Goal: Information Seeking & Learning: Compare options

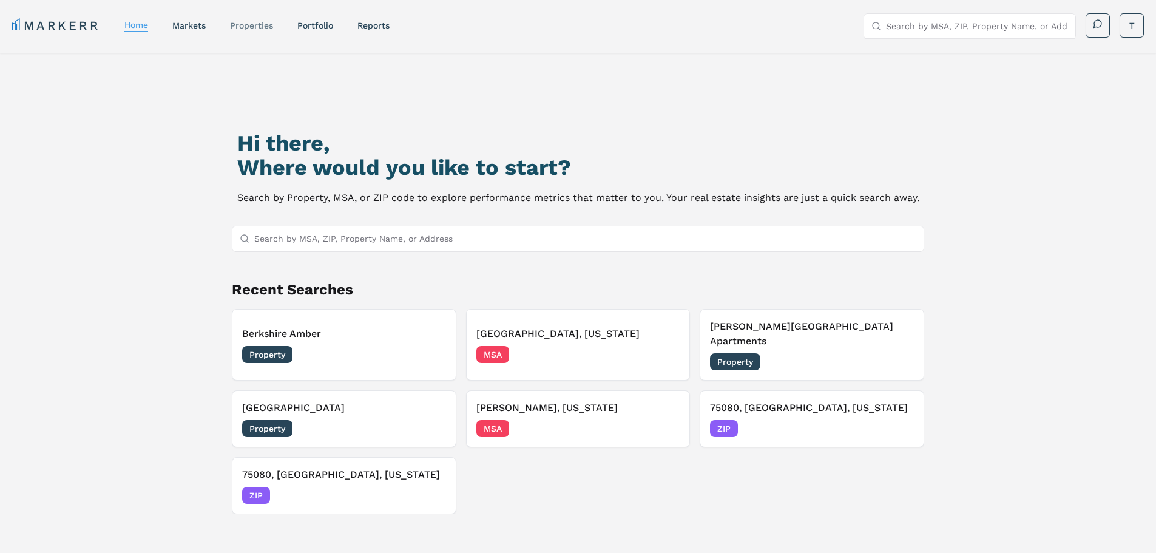
click at [258, 24] on link "properties" at bounding box center [251, 26] width 43 height 10
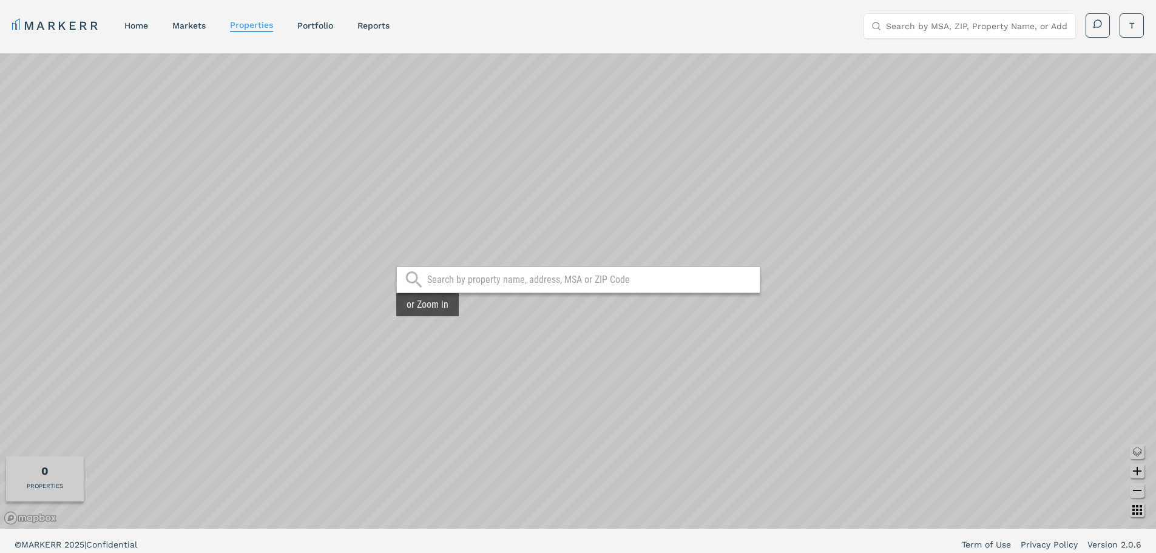
click at [545, 277] on input "text" at bounding box center [590, 280] width 326 height 12
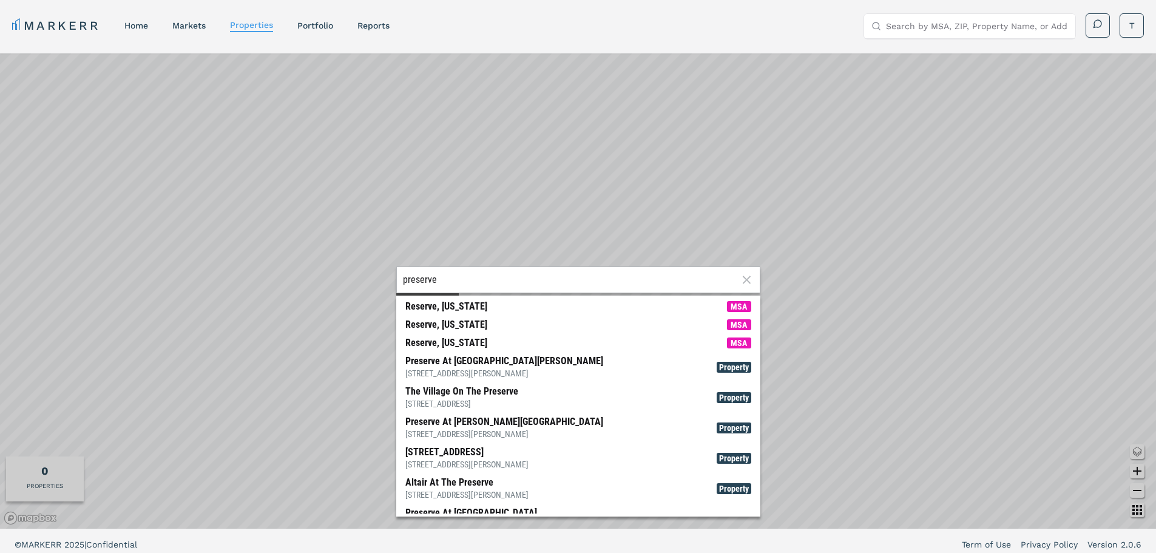
drag, startPoint x: 530, startPoint y: 278, endPoint x: 399, endPoint y: 288, distance: 131.5
click at [399, 288] on div "preserve" at bounding box center [578, 279] width 364 height 27
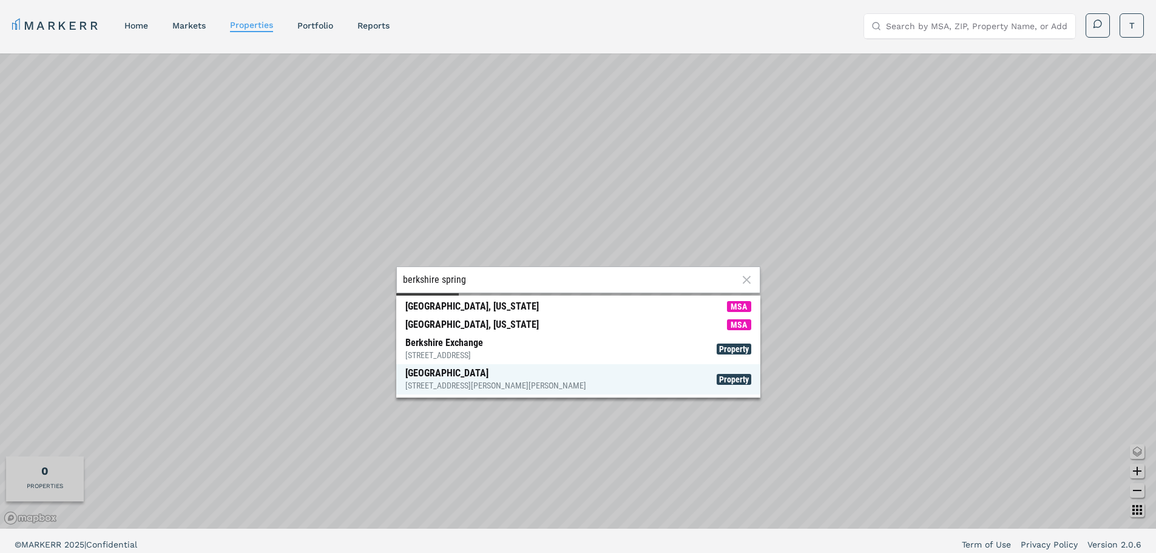
type input "berkshire spring"
click at [518, 377] on div "Berkshire Spring Creek 6305 N President George Bush Hwy, Garland" at bounding box center [495, 379] width 181 height 24
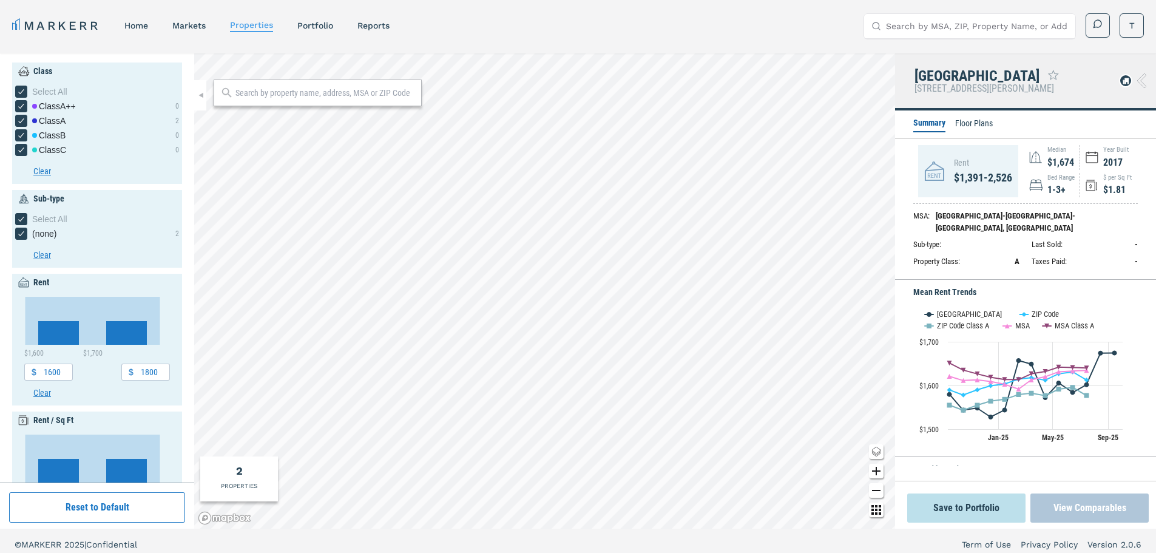
click at [1064, 504] on button "View Comparables" at bounding box center [1089, 507] width 118 height 29
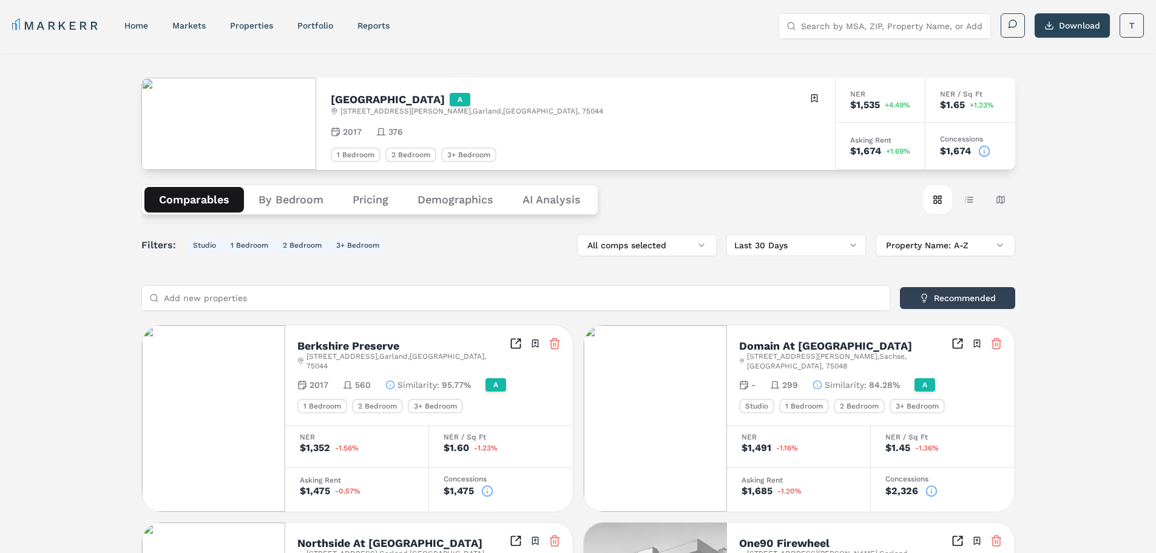
click at [367, 204] on button "Pricing" at bounding box center [370, 199] width 65 height 25
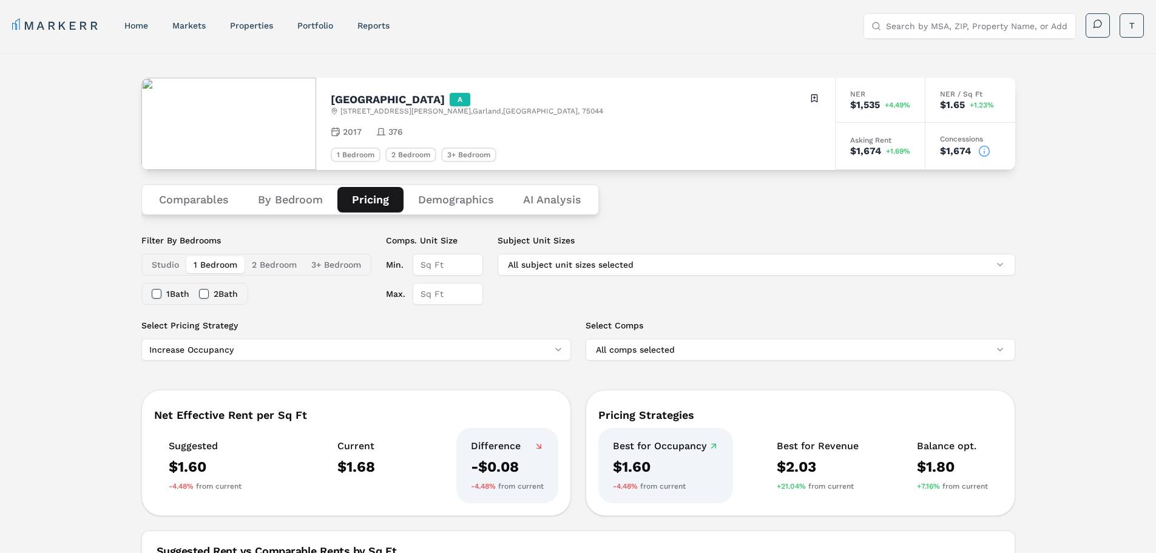
click at [448, 201] on button "Demographics" at bounding box center [455, 199] width 105 height 25
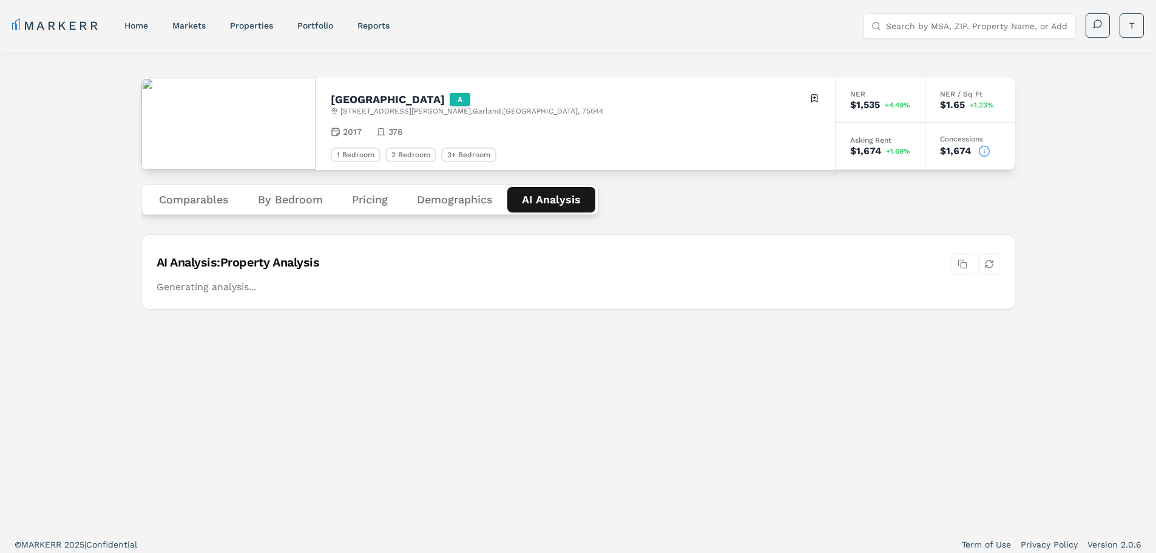
click at [541, 201] on Analysis "AI Analysis" at bounding box center [551, 199] width 88 height 25
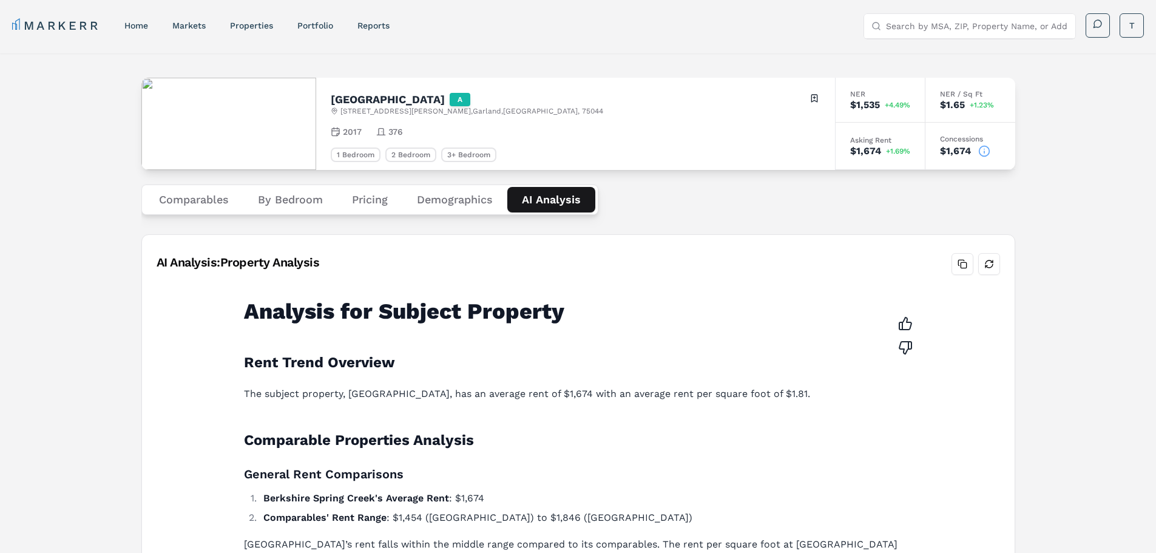
click at [227, 204] on button "Comparables" at bounding box center [193, 199] width 99 height 25
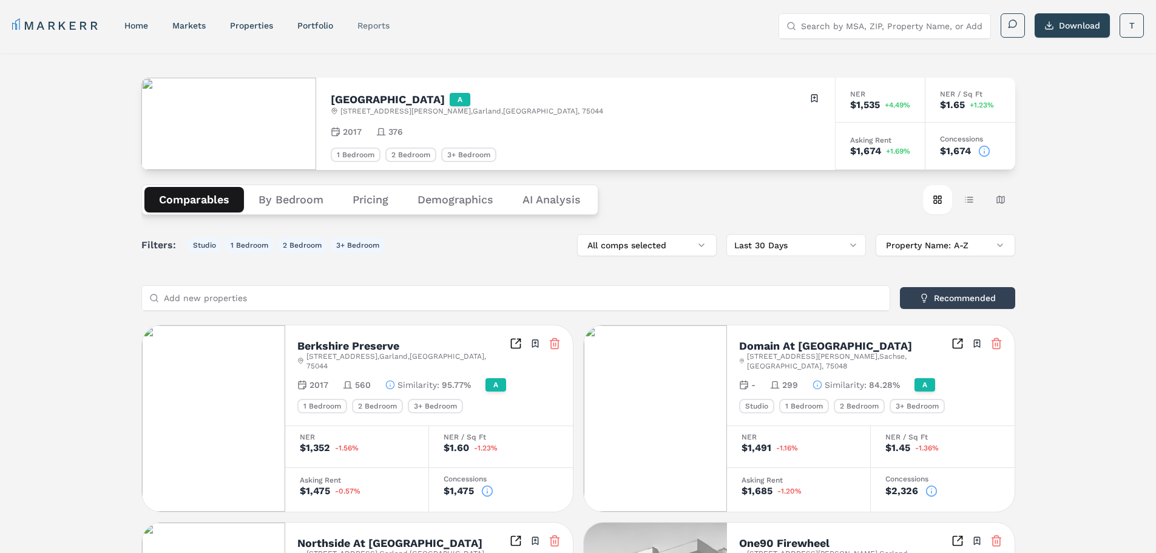
click at [359, 27] on link "reports" at bounding box center [373, 26] width 32 height 10
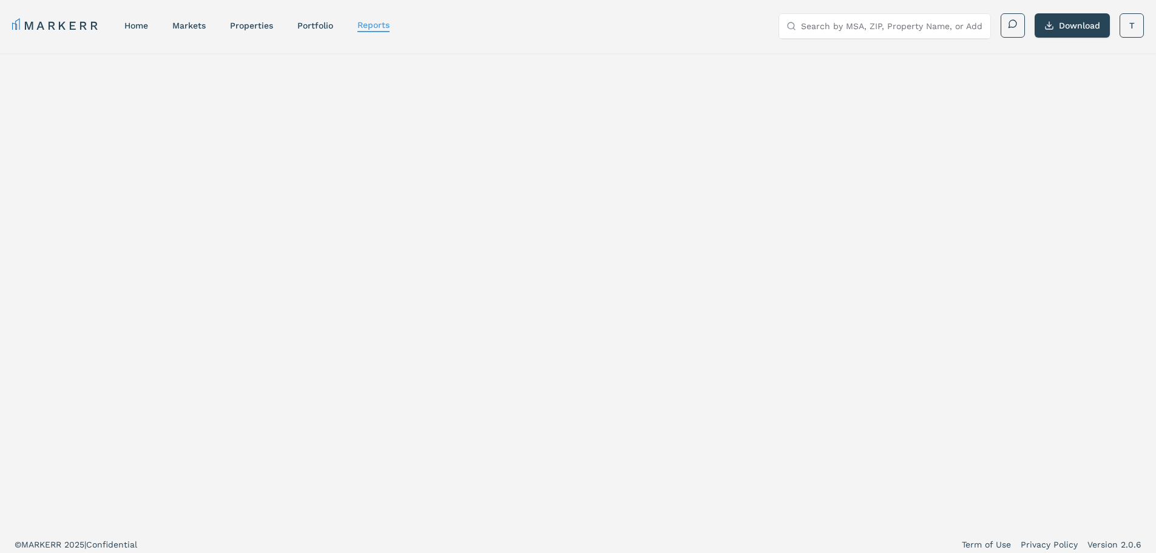
select select "-release_date"
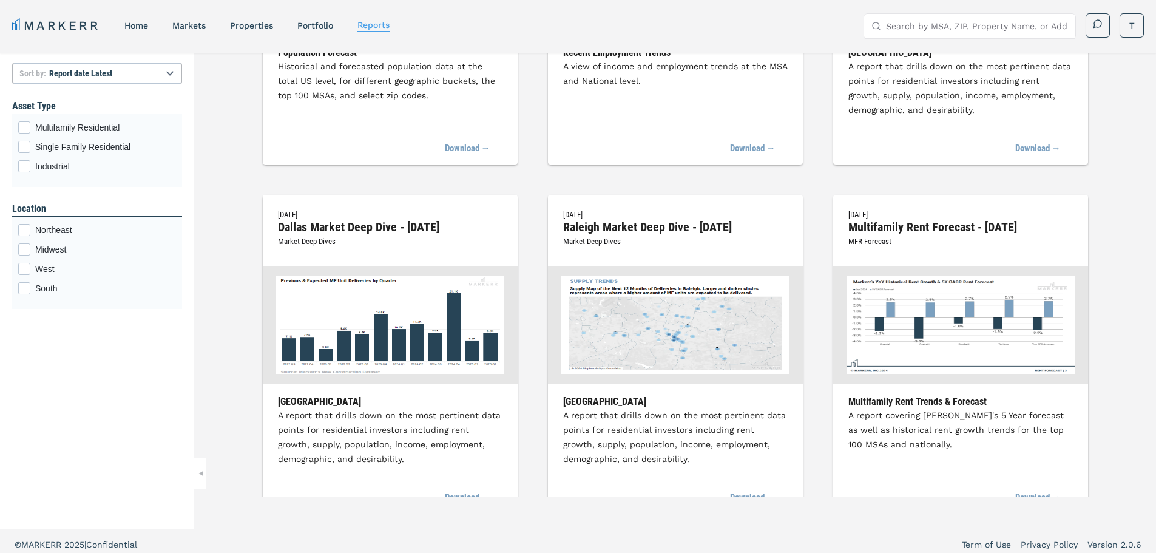
scroll to position [1638, 0]
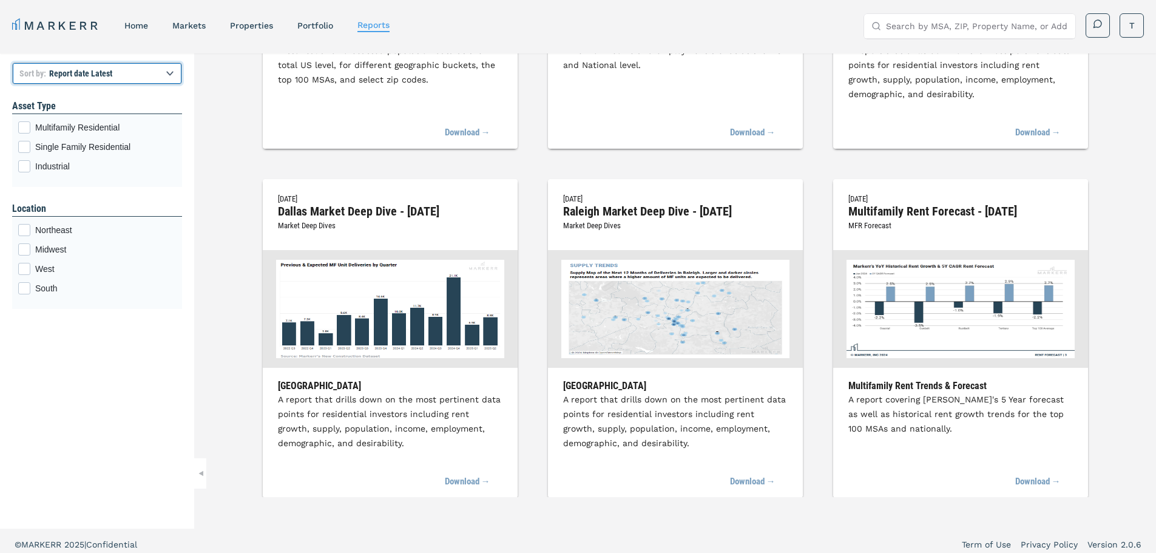
click at [157, 76] on select "Report title A to Z Report title Z to A Report date Latest Report date Oldest" at bounding box center [97, 73] width 170 height 22
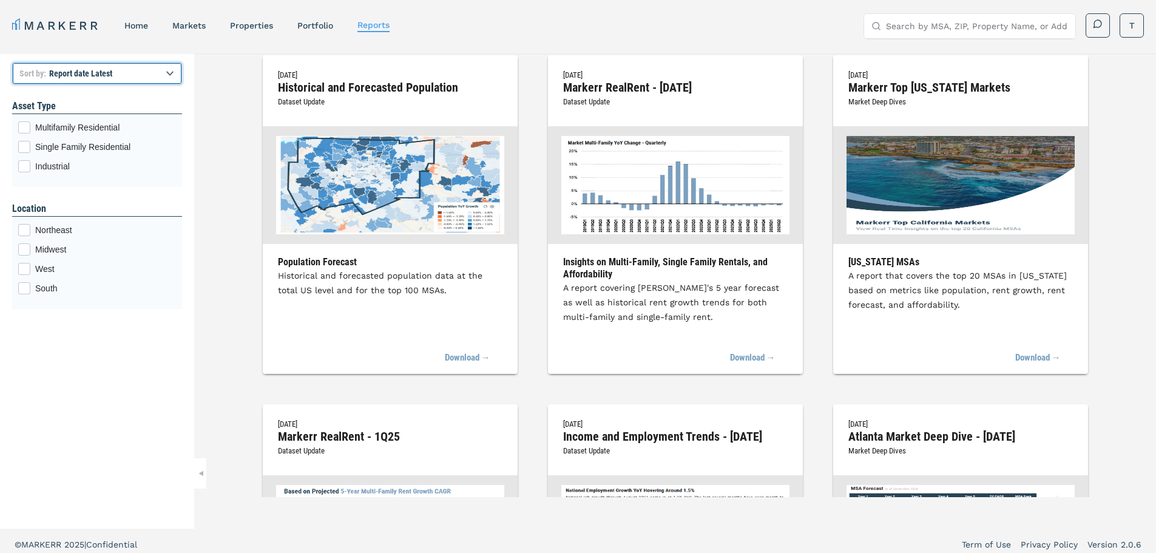
scroll to position [0, 0]
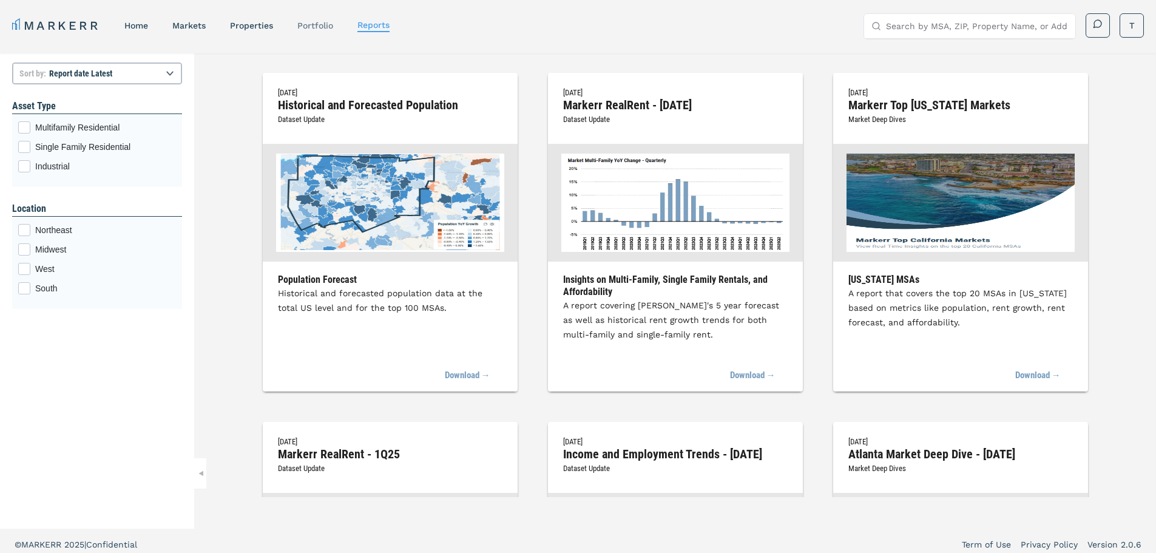
click at [317, 27] on link "Portfolio" at bounding box center [315, 26] width 36 height 10
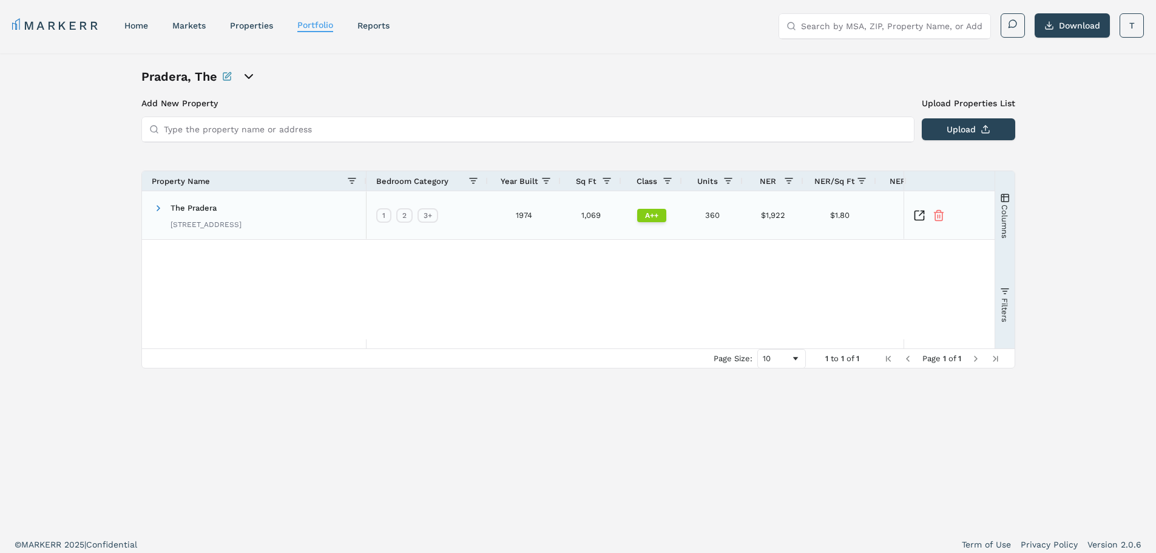
click at [210, 207] on span "The Pradera" at bounding box center [194, 207] width 46 height 9
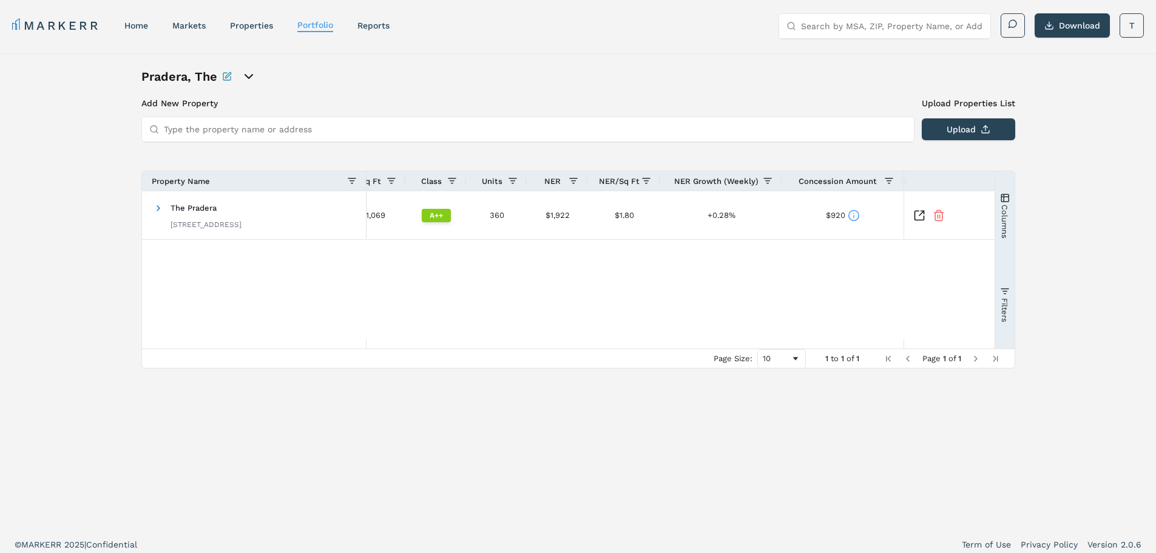
drag, startPoint x: 828, startPoint y: 321, endPoint x: 856, endPoint y: 315, distance: 29.2
click at [846, 317] on div "The Pradera 851 Greenside Dr, Richardson, TX 75080 1 2 3+ 1974 1,069 A++ 360 $1…" at bounding box center [568, 265] width 853 height 148
click at [921, 213] on icon "Inspect Comparable" at bounding box center [921, 213] width 5 height 5
click at [249, 23] on link "properties" at bounding box center [251, 26] width 43 height 10
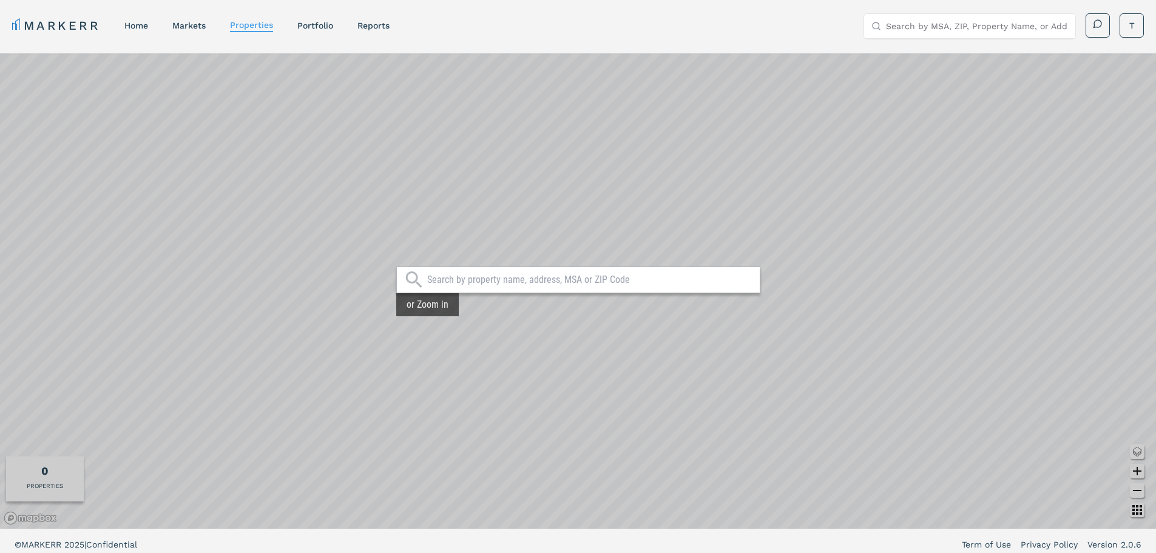
click at [548, 276] on input "text" at bounding box center [590, 280] width 326 height 12
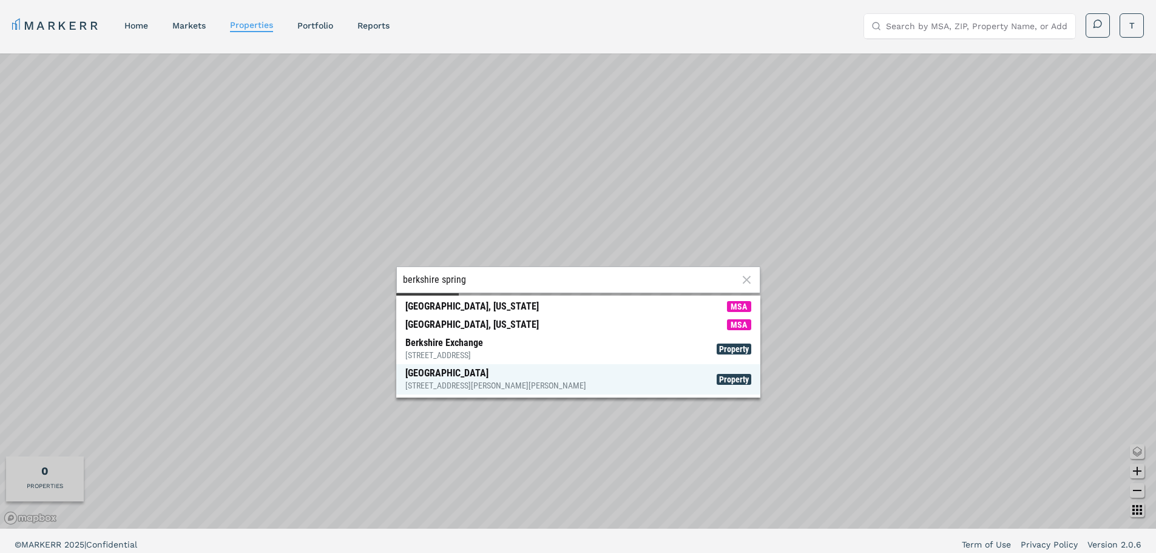
type input "berkshire spring"
click at [532, 373] on div "Berkshire Spring Creek 6305 N President George Bush Hwy, Garland" at bounding box center [495, 379] width 181 height 24
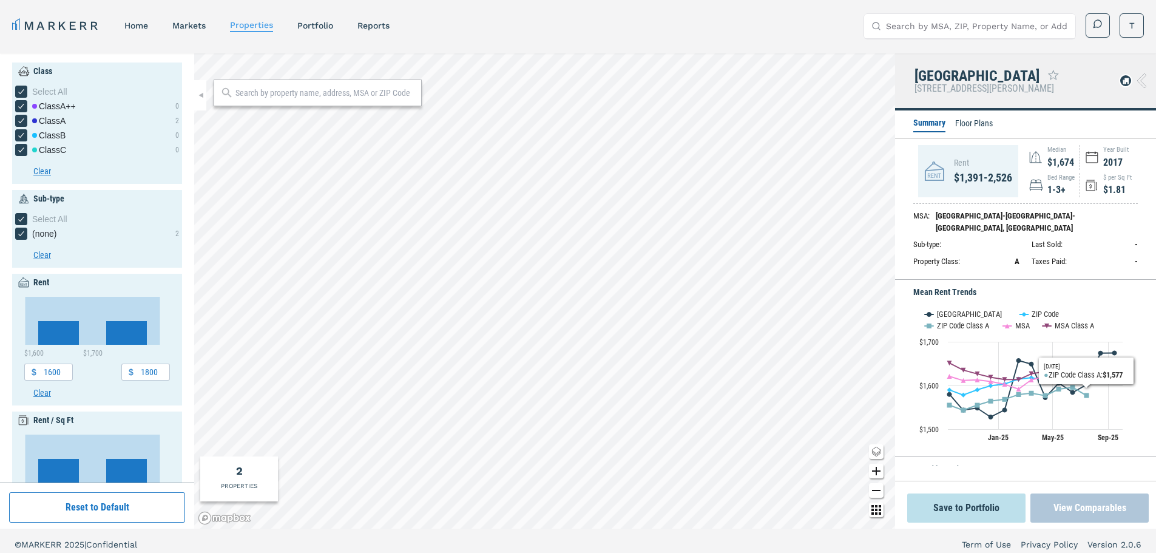
click at [1086, 514] on button "View Comparables" at bounding box center [1089, 507] width 118 height 29
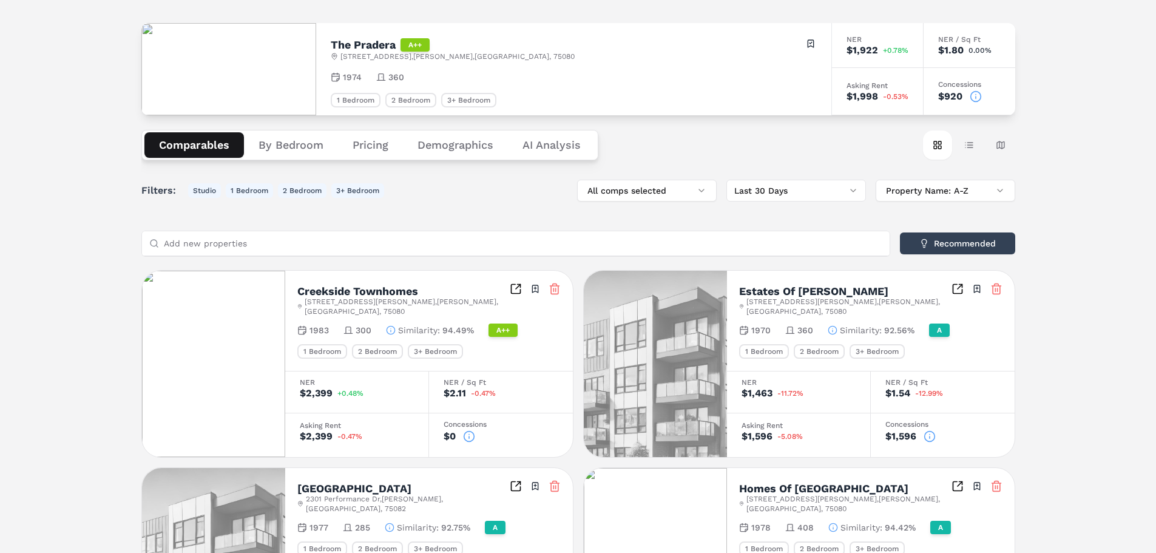
scroll to position [121, 0]
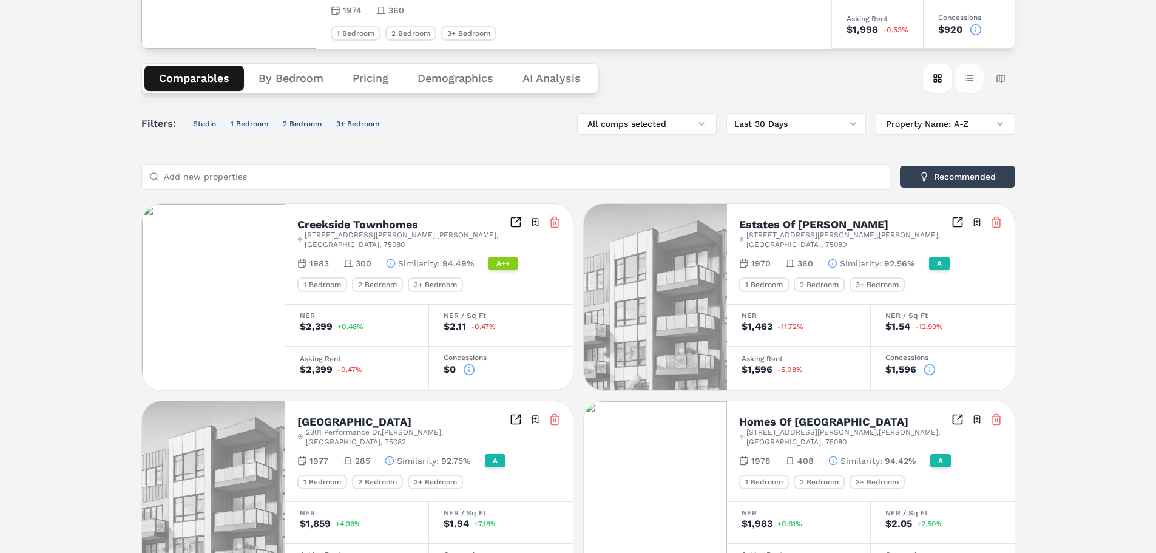
click at [976, 77] on button "Table view" at bounding box center [968, 78] width 29 height 29
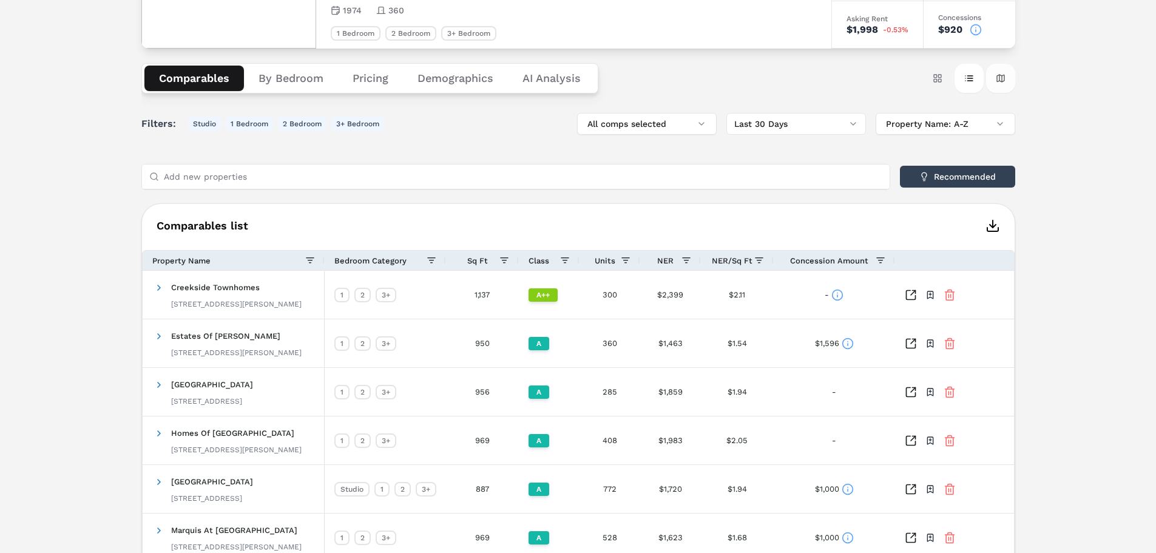
click at [994, 81] on button "Map view" at bounding box center [1000, 78] width 29 height 29
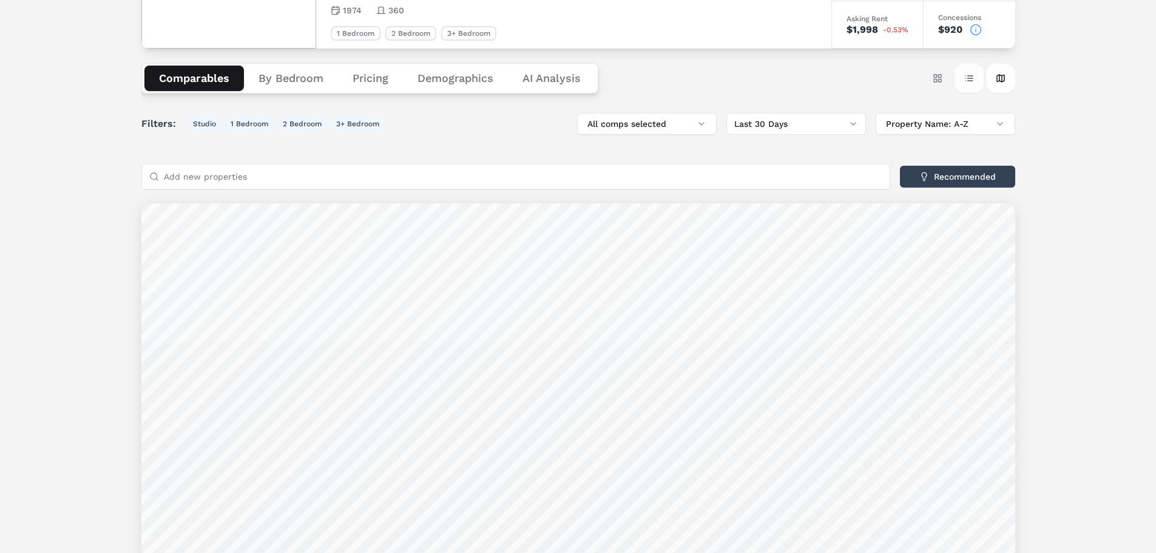
click at [969, 76] on button "Table view" at bounding box center [968, 78] width 29 height 29
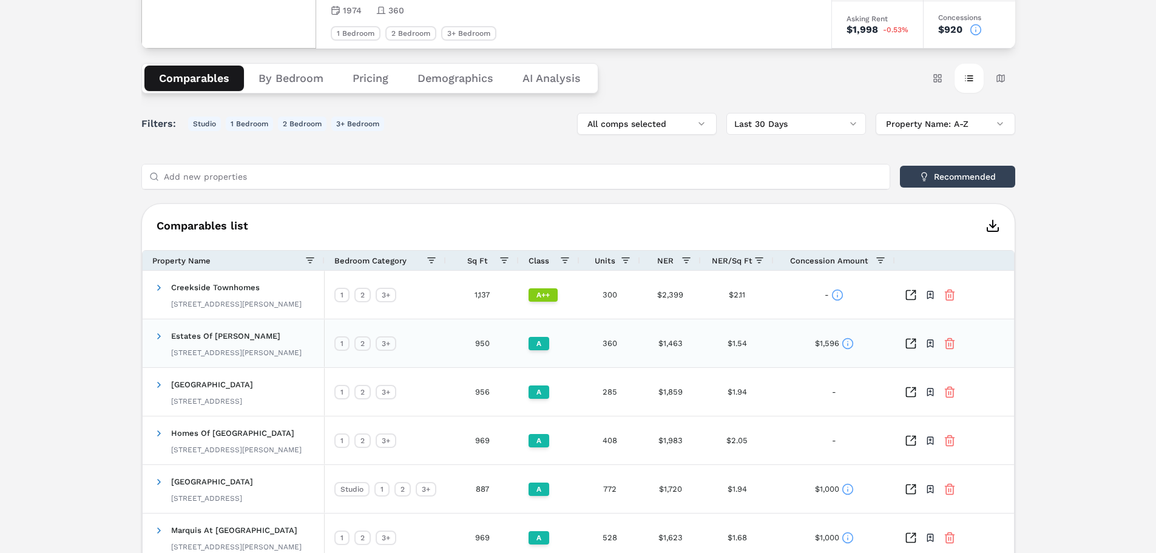
click at [908, 343] on icon "Inspect Comparables" at bounding box center [911, 343] width 12 height 12
